Goal: Use online tool/utility: Utilize a website feature to perform a specific function

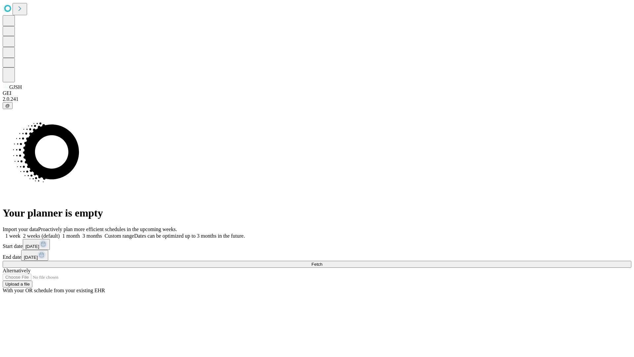
click at [322, 262] on span "Fetch" at bounding box center [316, 264] width 11 height 5
